Goal: Communication & Community: Answer question/provide support

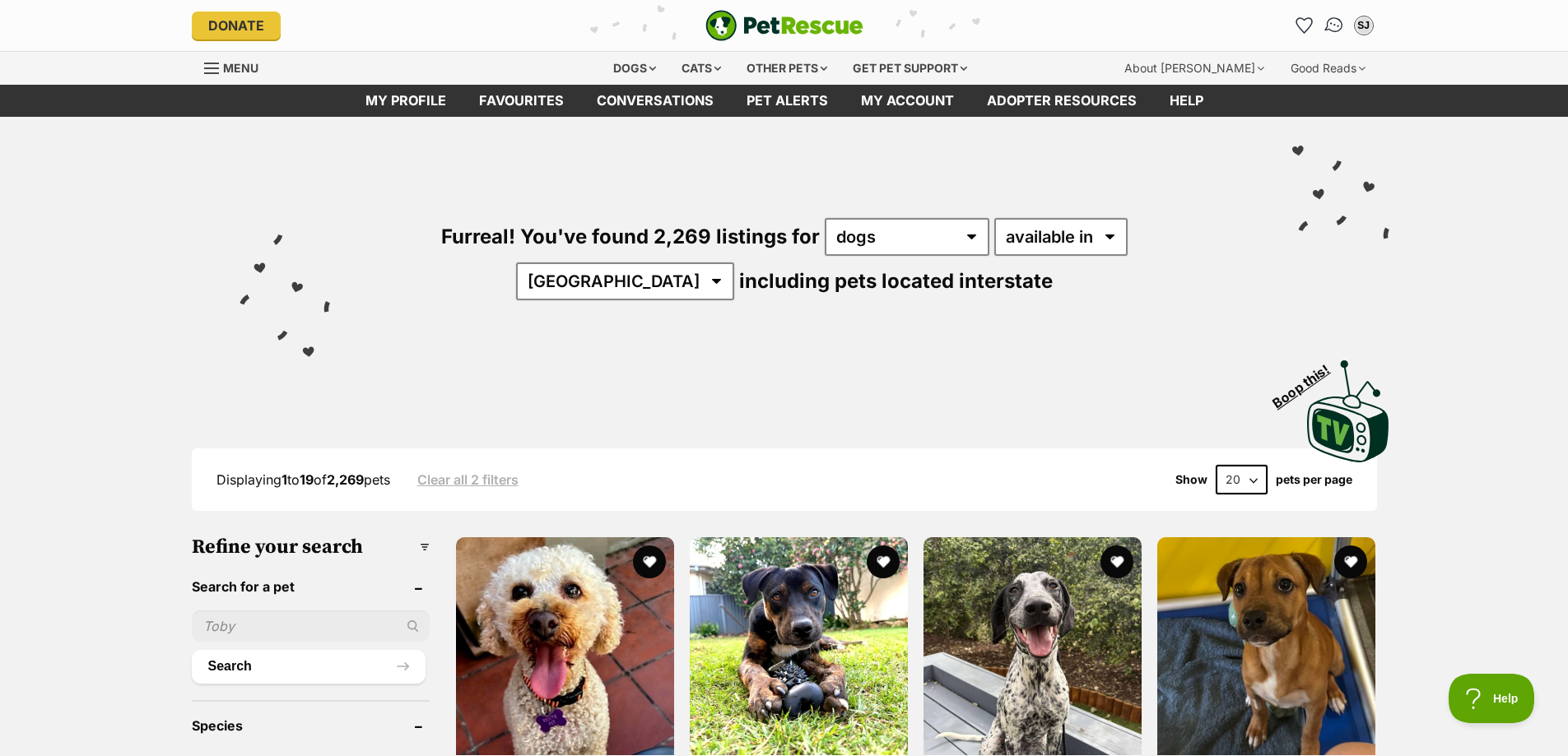
click at [1334, 26] on img "Conversations" at bounding box center [1334, 26] width 22 height 21
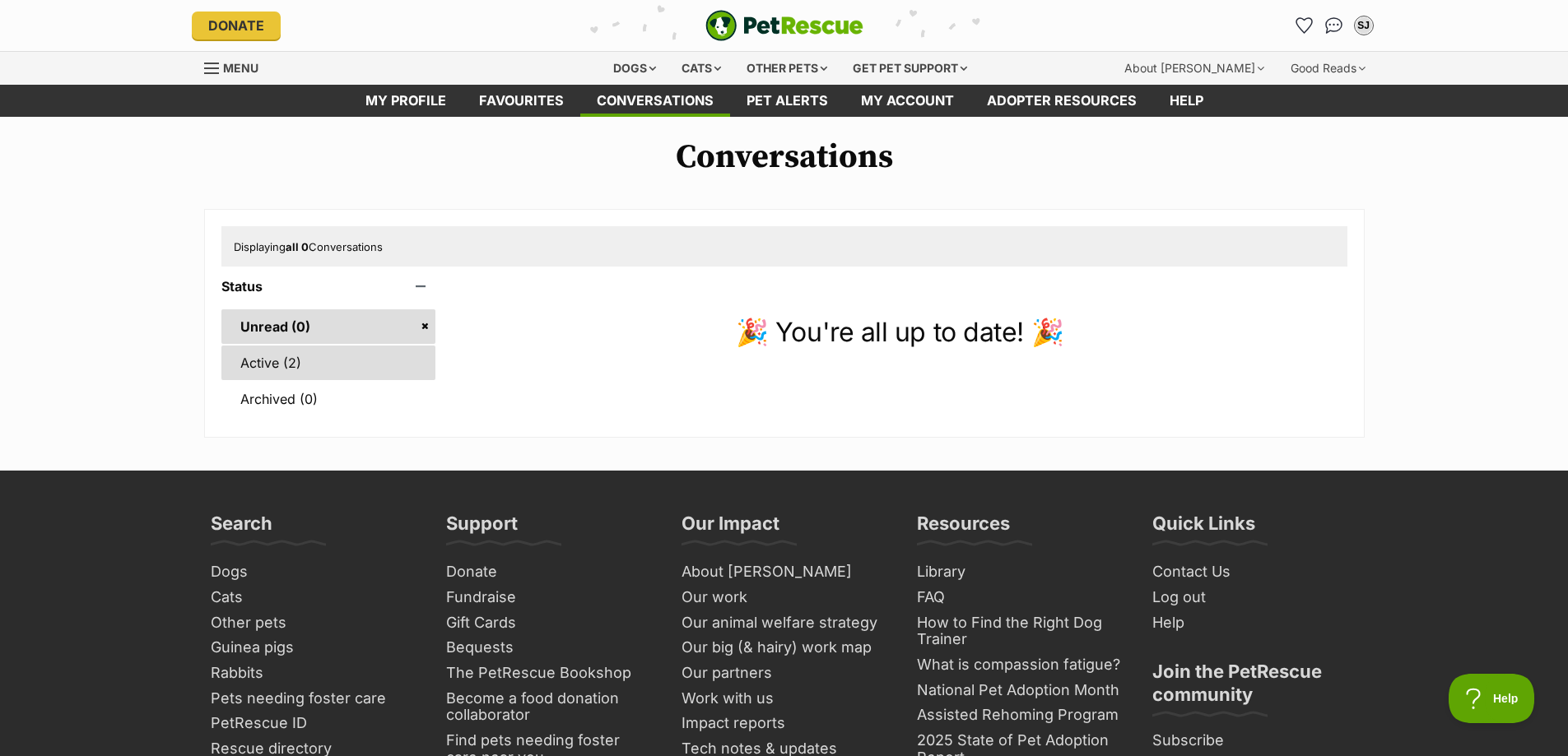
click at [298, 363] on link "Active (2)" at bounding box center [329, 363] width 215 height 34
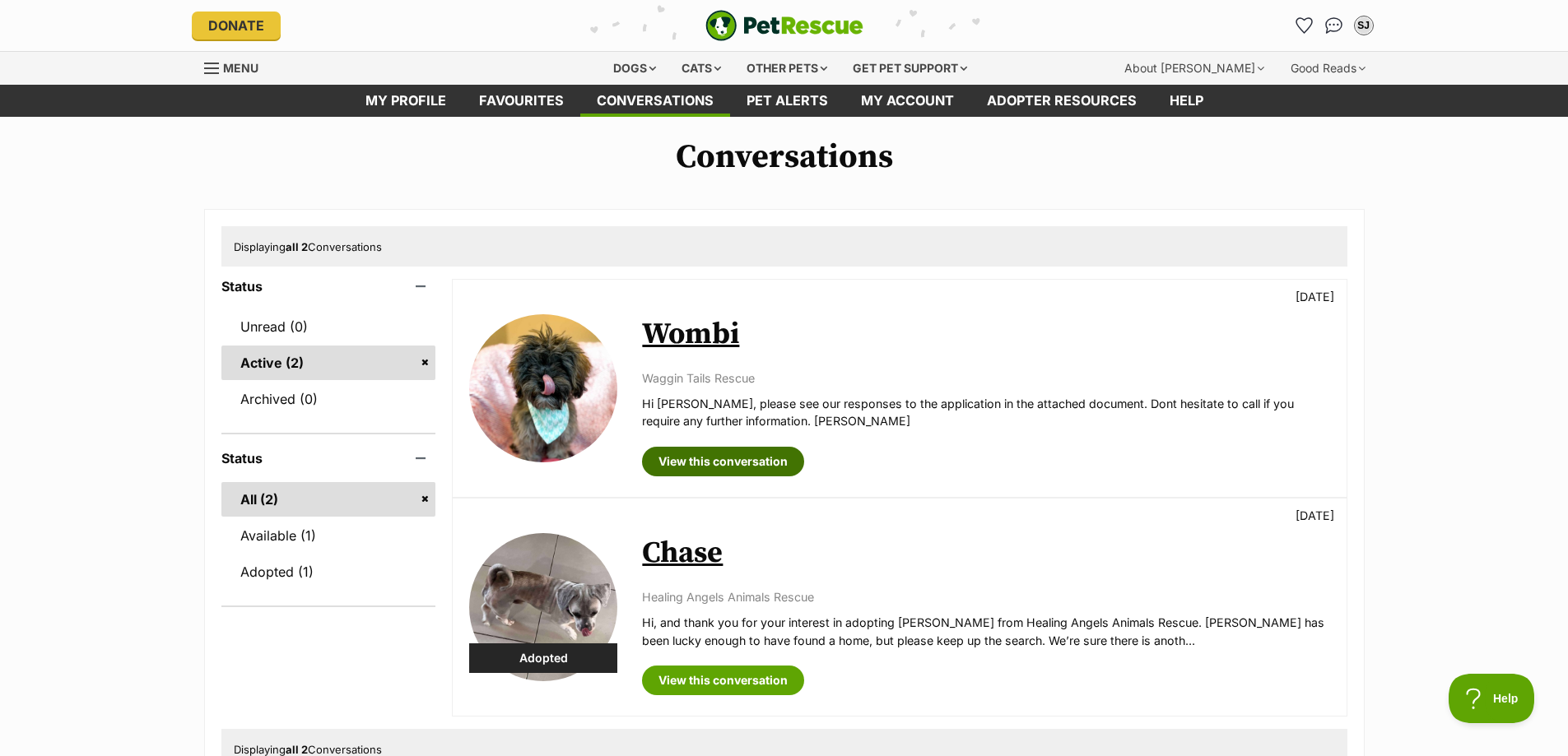
click at [744, 467] on link "View this conversation" at bounding box center [723, 462] width 162 height 30
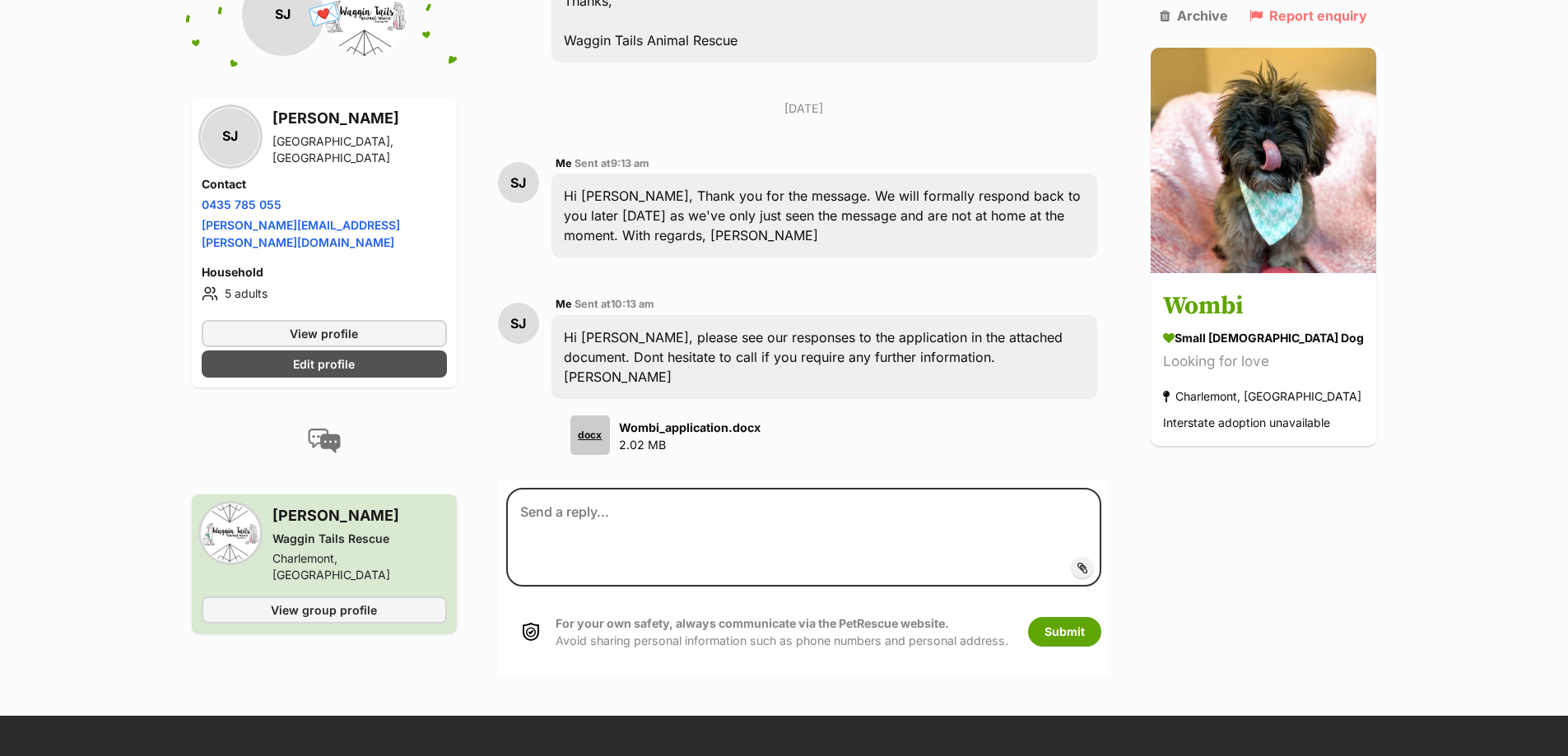
scroll to position [2785, 0]
